Goal: Information Seeking & Learning: Learn about a topic

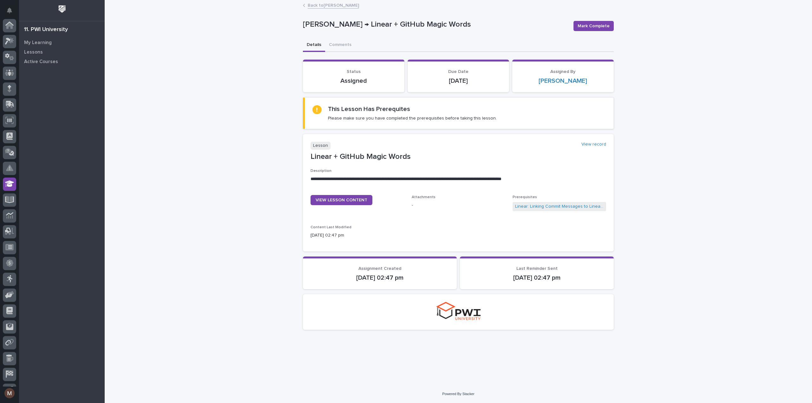
scroll to position [44, 0]
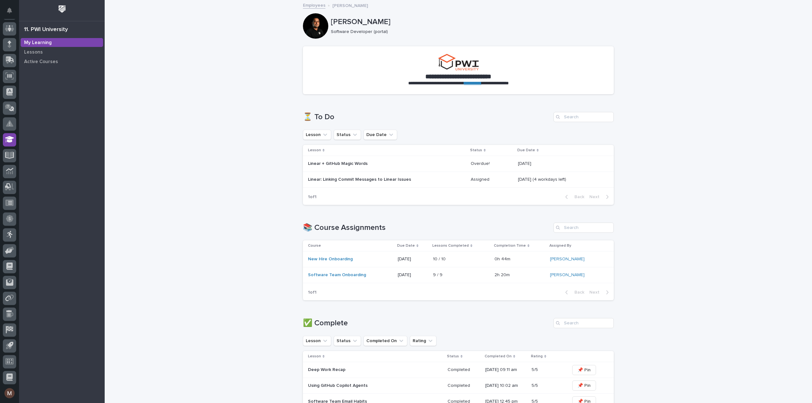
click at [357, 182] on div "Linear: Linking Commit Messages to Linear Issues" at bounding box center [387, 179] width 158 height 10
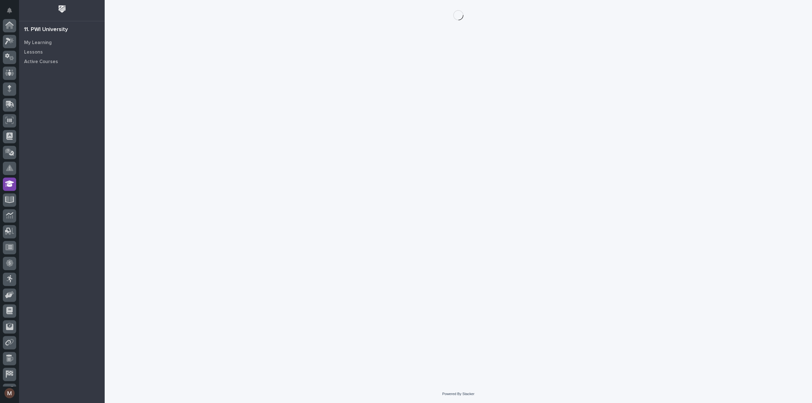
scroll to position [44, 0]
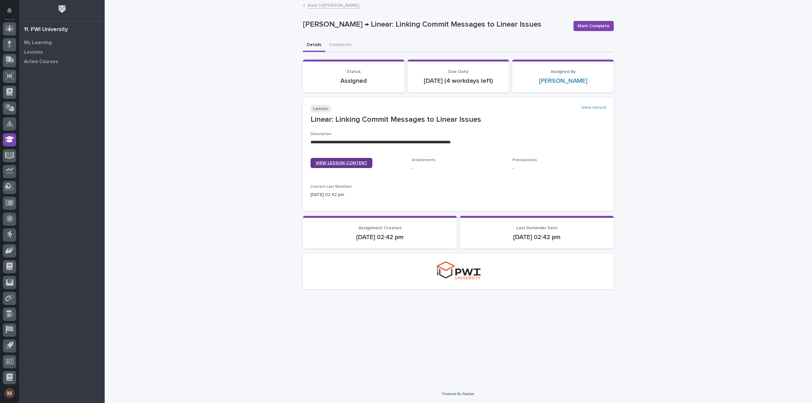
click at [355, 165] on span "VIEW LESSON CONTENT" at bounding box center [342, 163] width 52 height 4
click at [588, 24] on span "Mark Complete" at bounding box center [594, 26] width 32 height 6
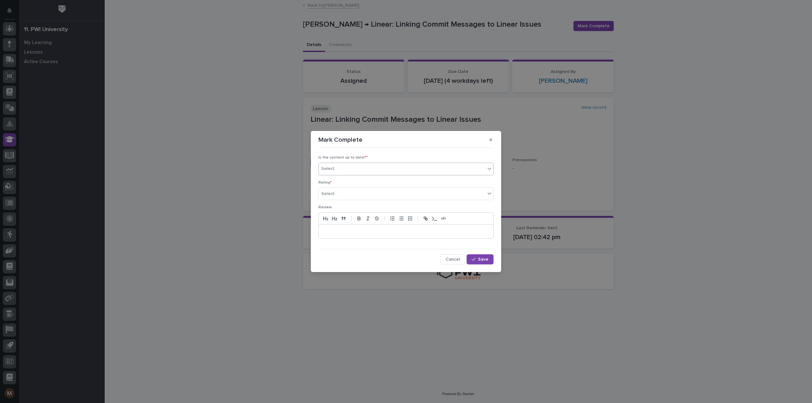
click at [398, 170] on div "Select..." at bounding box center [402, 169] width 166 height 10
click at [384, 180] on div "✔ everything is up to date" at bounding box center [406, 181] width 174 height 11
click at [374, 192] on div "Select..." at bounding box center [402, 194] width 166 height 10
click at [358, 206] on div "⭐⭐⭐⭐⭐" at bounding box center [406, 205] width 174 height 11
click at [477, 260] on div "button" at bounding box center [475, 259] width 6 height 4
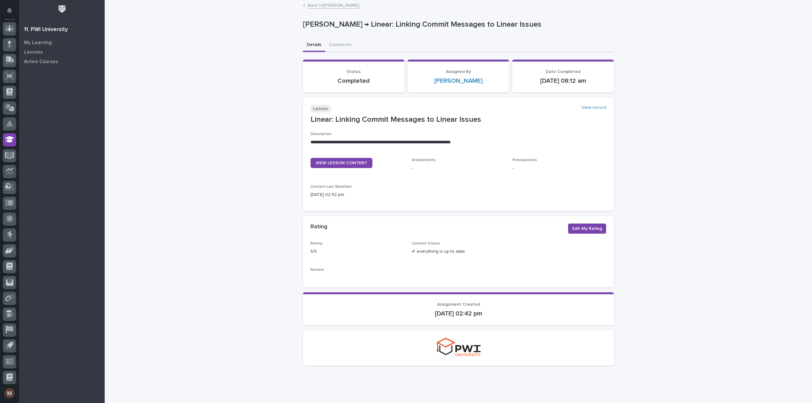
click at [339, 6] on link "Back to Madhav Neupane" at bounding box center [333, 4] width 51 height 7
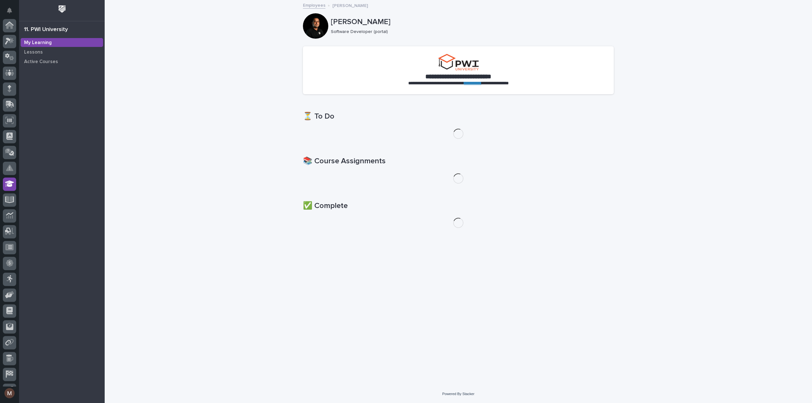
scroll to position [44, 0]
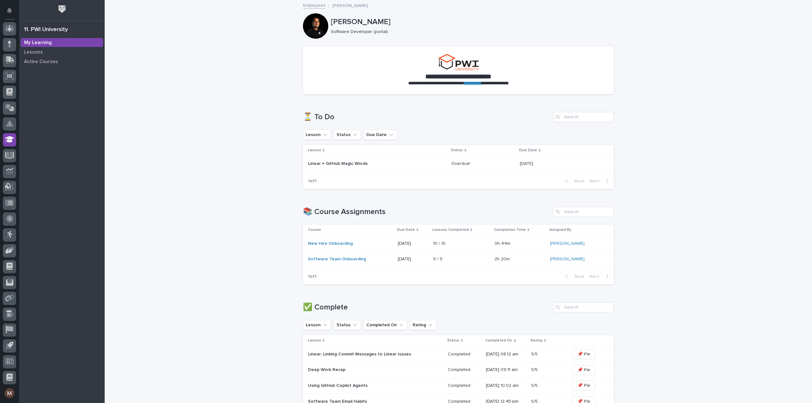
drag, startPoint x: 325, startPoint y: 162, endPoint x: 263, endPoint y: 168, distance: 62.4
click at [231, 167] on div "**********" at bounding box center [458, 282] width 707 height 563
click at [310, 161] on p "Linear + GitHub Magic Words" at bounding box center [363, 163] width 111 height 5
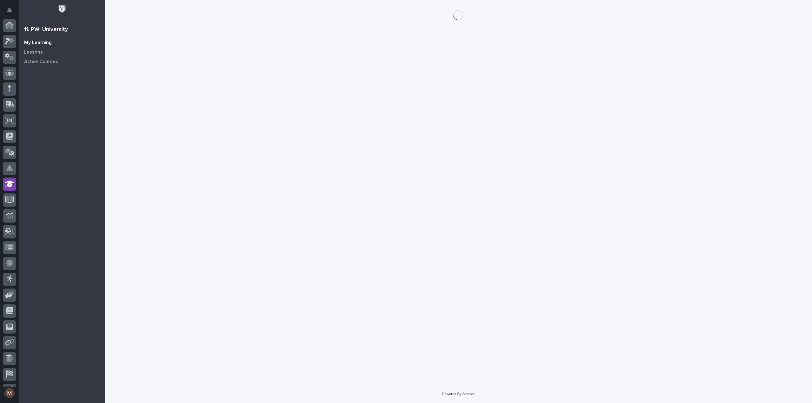
scroll to position [44, 0]
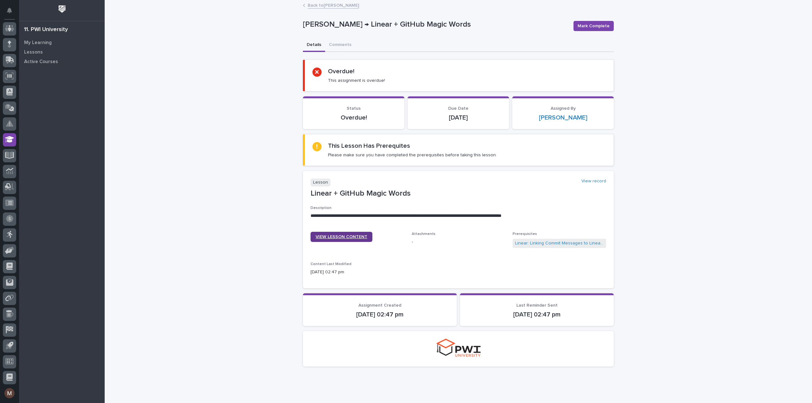
click at [344, 238] on link "VIEW LESSON CONTENT" at bounding box center [341, 237] width 62 height 10
click at [360, 238] on span "VIEW LESSON CONTENT" at bounding box center [342, 237] width 52 height 4
click at [696, 166] on div "**********" at bounding box center [458, 202] width 707 height 403
click at [328, 238] on link "VIEW LESSON CONTENT" at bounding box center [341, 237] width 62 height 10
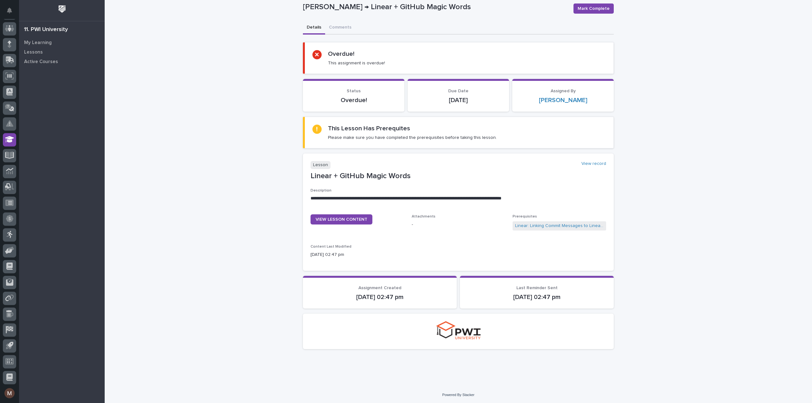
scroll to position [0, 0]
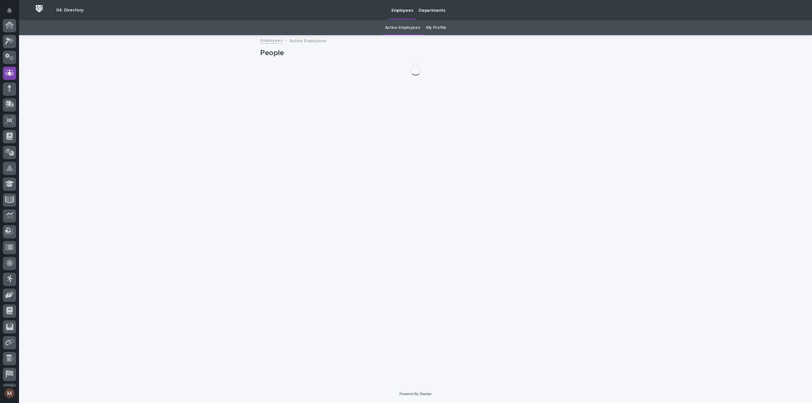
scroll to position [44, 0]
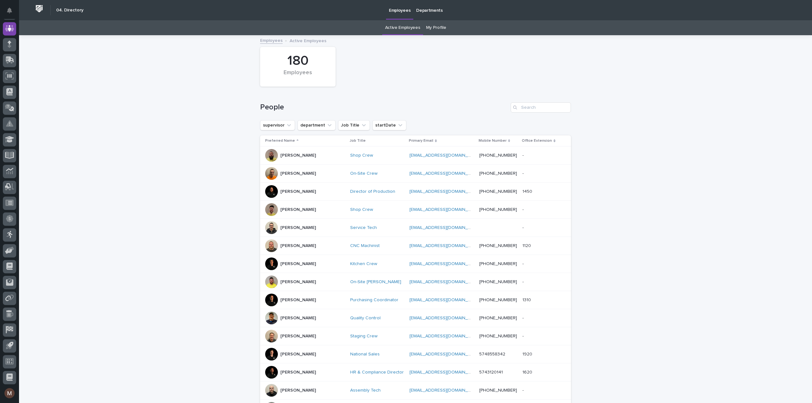
click at [439, 30] on link "My Profile" at bounding box center [436, 27] width 20 height 15
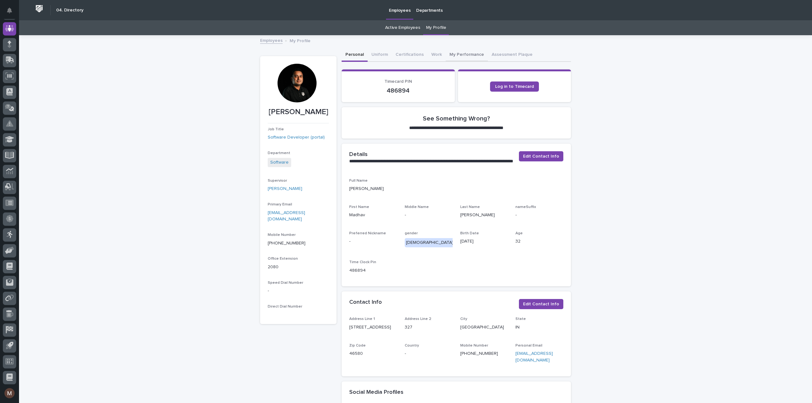
click at [470, 53] on button "My Performance" at bounding box center [467, 55] width 42 height 13
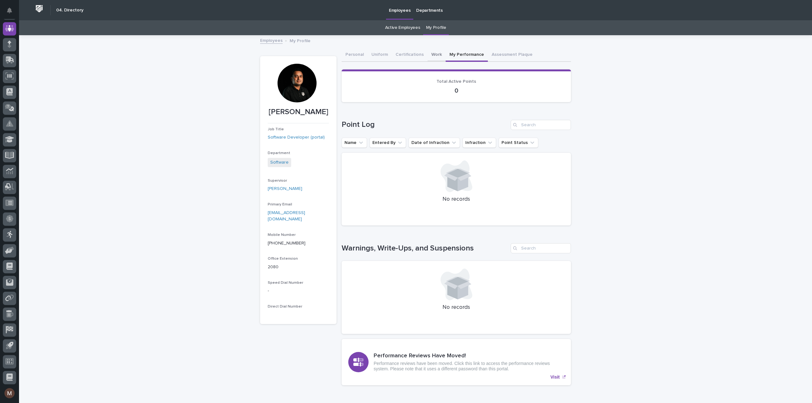
click at [430, 55] on button "Work" at bounding box center [437, 55] width 18 height 13
